Goal: Navigation & Orientation: Find specific page/section

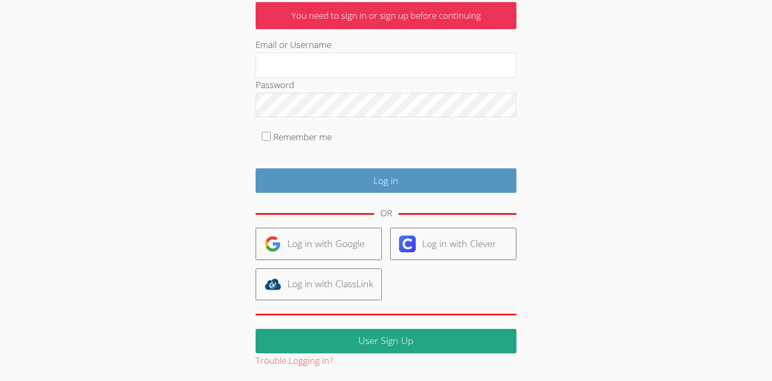
scroll to position [73, 0]
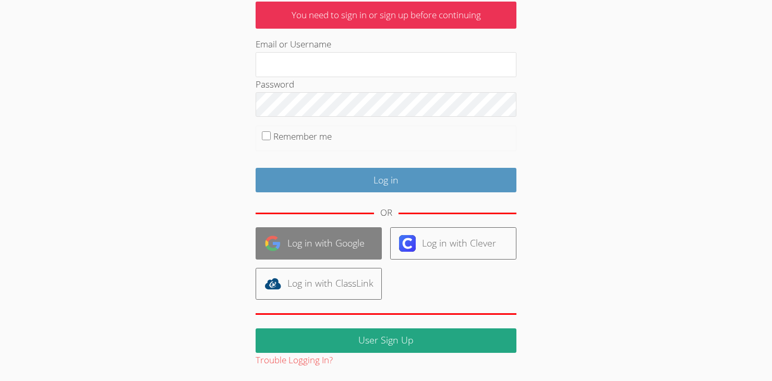
type input "[EMAIL_ADDRESS][DOMAIN_NAME]"
click at [340, 238] on link "Log in with Google" at bounding box center [318, 243] width 126 height 32
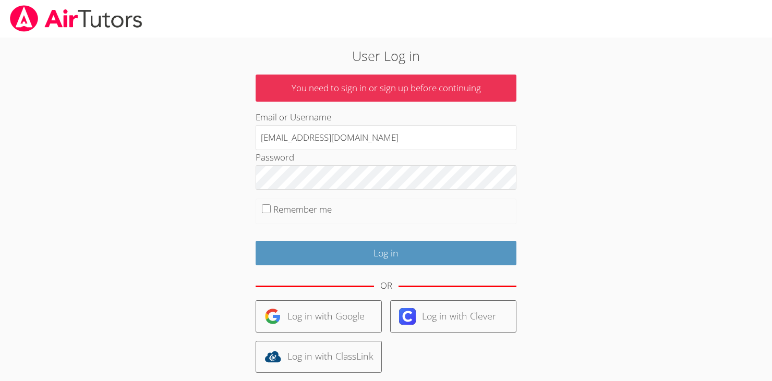
scroll to position [73, 0]
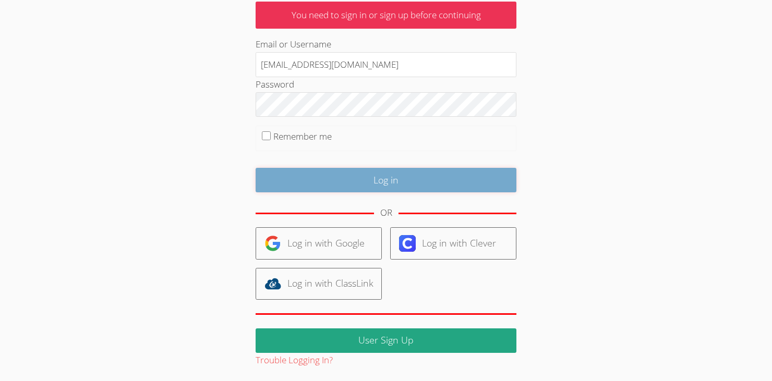
click at [331, 183] on input "Log in" at bounding box center [385, 180] width 261 height 25
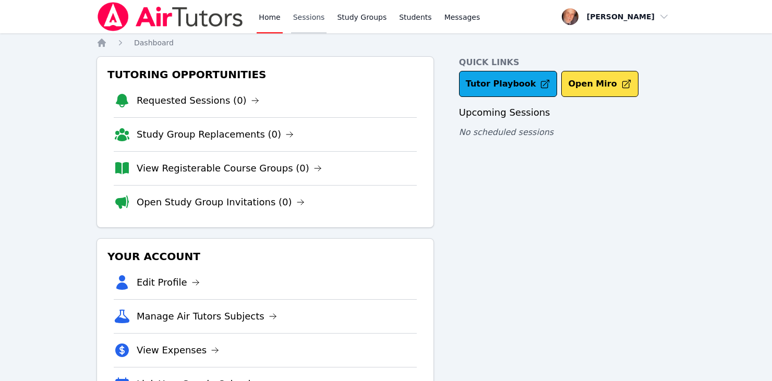
click at [303, 18] on link "Sessions" at bounding box center [309, 16] width 36 height 33
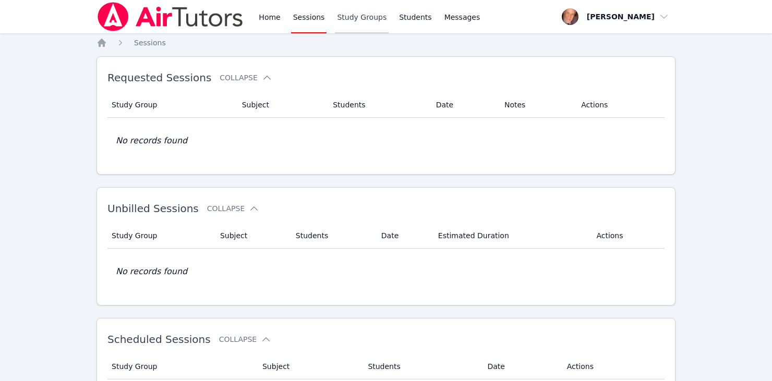
click at [351, 17] on link "Study Groups" at bounding box center [362, 16] width 54 height 33
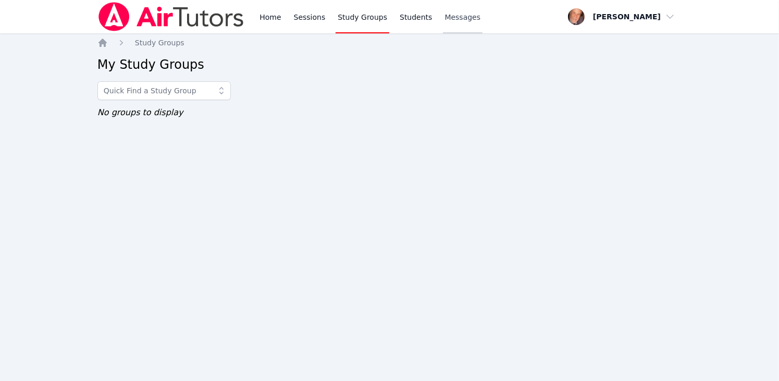
click at [446, 17] on span "Messages" at bounding box center [463, 17] width 36 height 10
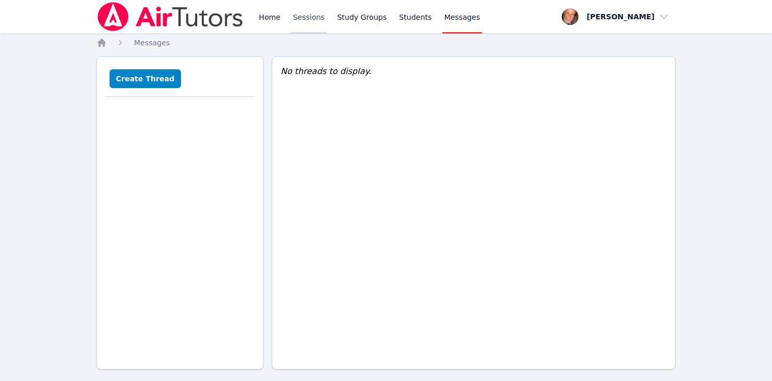
click at [301, 16] on link "Sessions" at bounding box center [309, 16] width 36 height 33
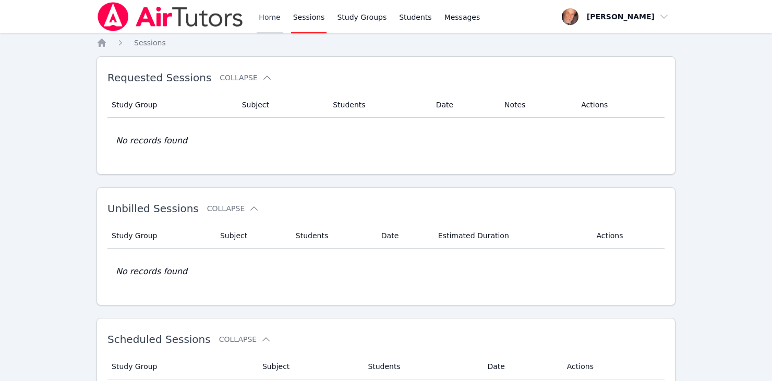
click at [267, 15] on link "Home" at bounding box center [270, 16] width 26 height 33
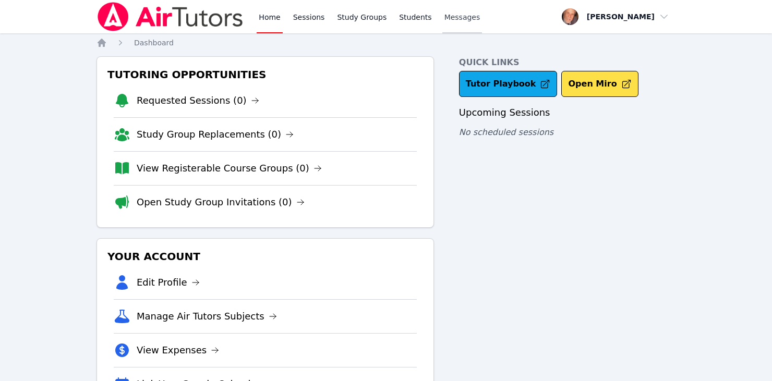
click at [444, 14] on span "Messages" at bounding box center [462, 17] width 36 height 10
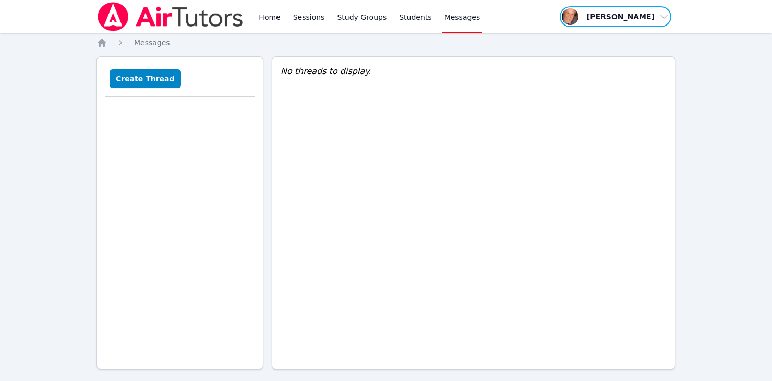
click at [630, 16] on span "button" at bounding box center [615, 16] width 114 height 23
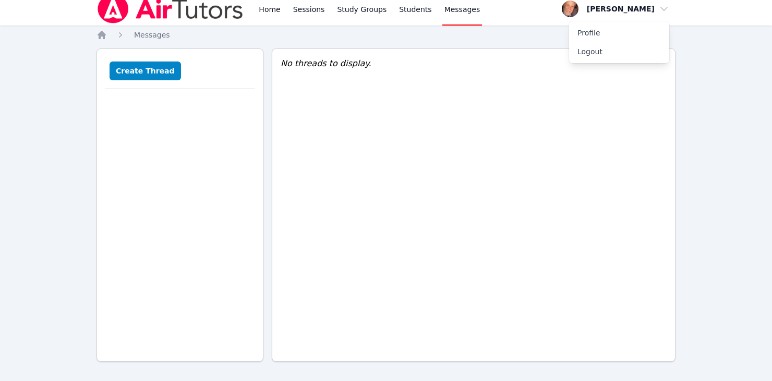
click at [442, 112] on div "No threads to display." at bounding box center [474, 204] width 404 height 313
